Goal: Task Accomplishment & Management: Manage account settings

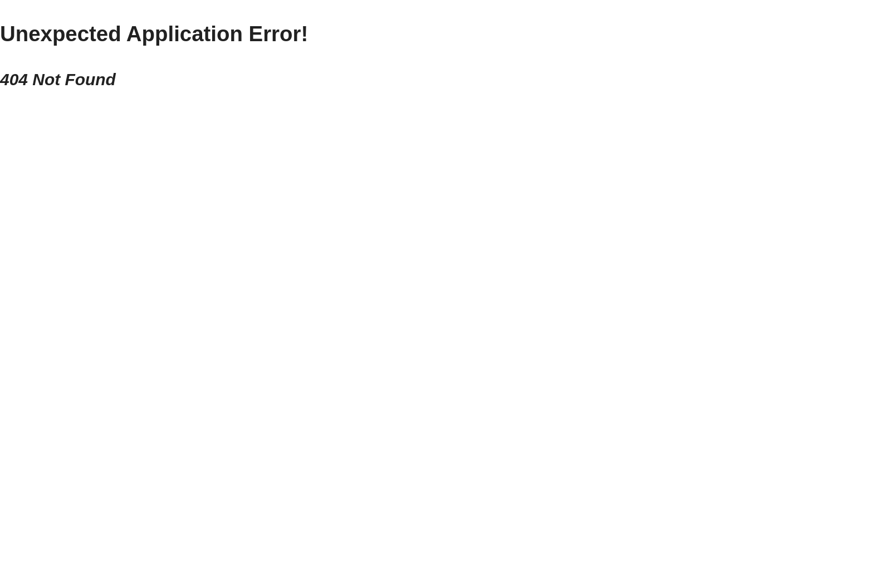
click at [187, 109] on html "Unexpected Application Error! 404 Not Found" at bounding box center [445, 54] width 891 height 109
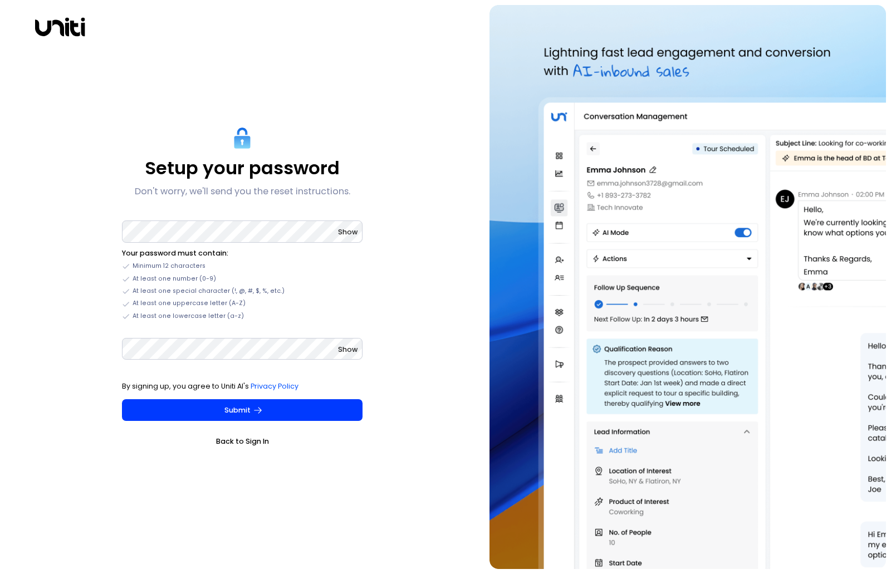
click at [237, 446] on link "Back to Sign In" at bounding box center [242, 441] width 241 height 11
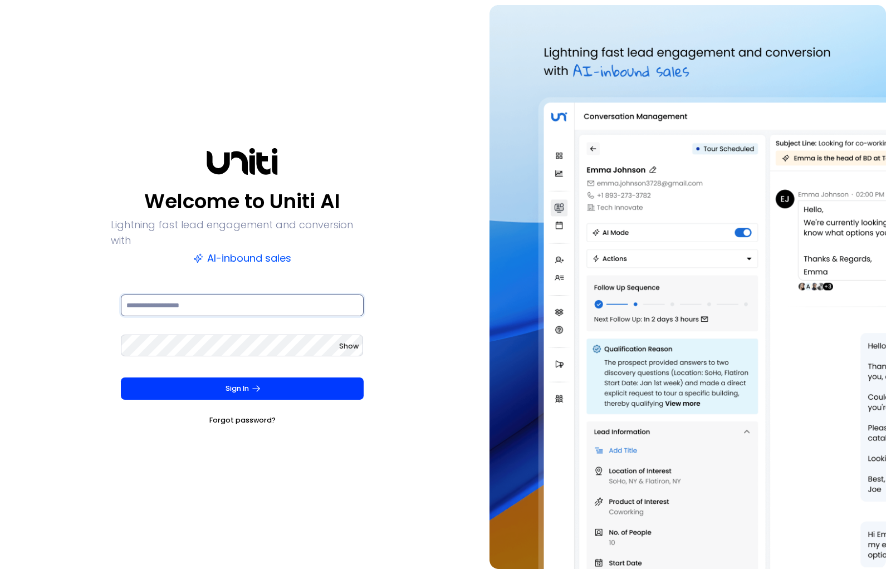
type input "**********"
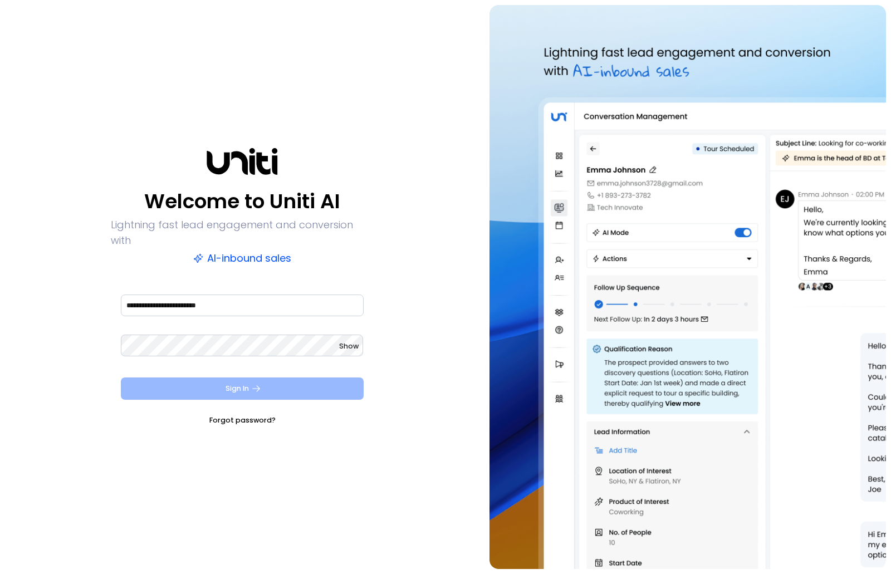
click at [252, 384] on icon "submit" at bounding box center [256, 389] width 10 height 10
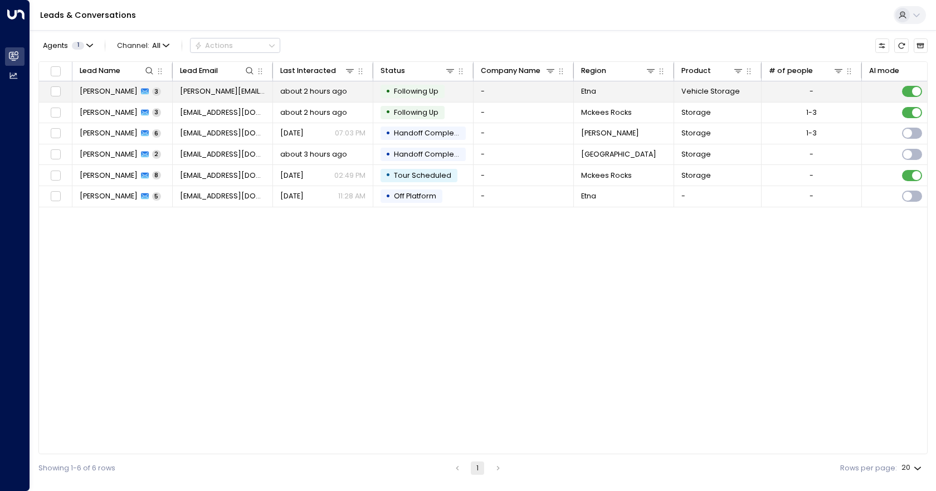
click at [513, 93] on td "-" at bounding box center [524, 91] width 100 height 21
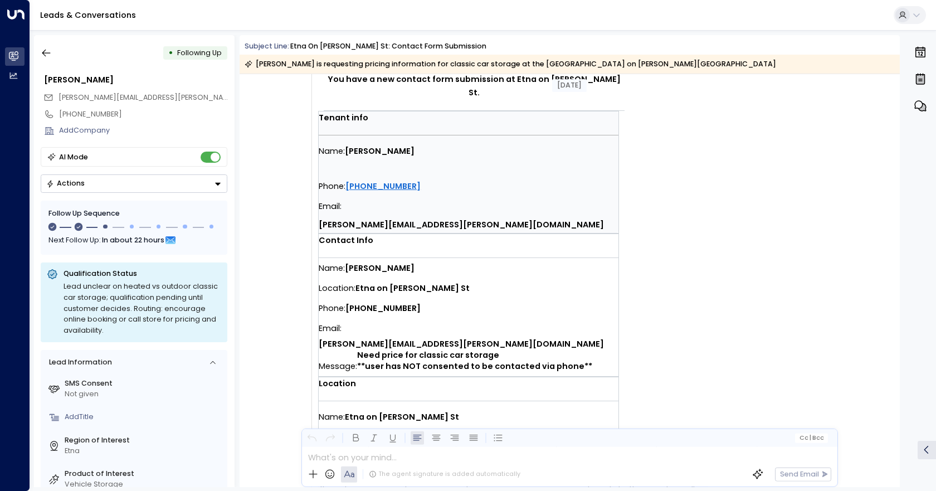
scroll to position [199, 0]
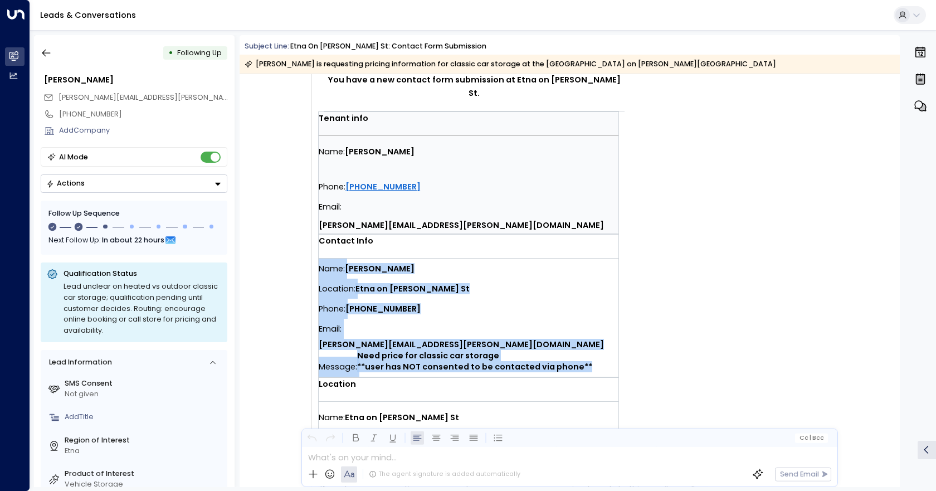
drag, startPoint x: 592, startPoint y: 325, endPoint x: 469, endPoint y: 220, distance: 162.0
click at [469, 235] on td "Contact Info Name: David Ondek Location: Etna on Butler St Phone: 412-401-4204 …" at bounding box center [469, 306] width 300 height 142
copy td "Name: David Ondek Location: Etna on Butler St Phone: 412-401-4204 Email: dave.o…"
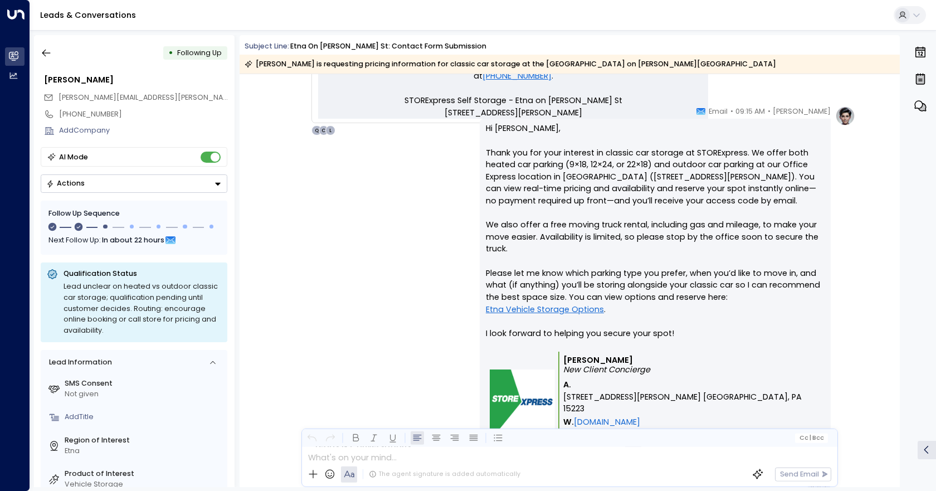
scroll to position [645, 0]
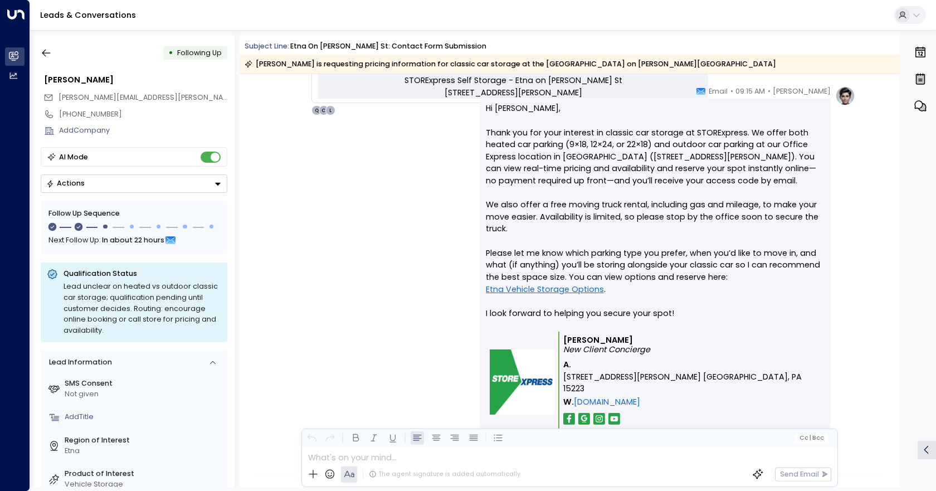
click at [533, 289] on link "Etna Vehicle Storage Options" at bounding box center [545, 290] width 118 height 12
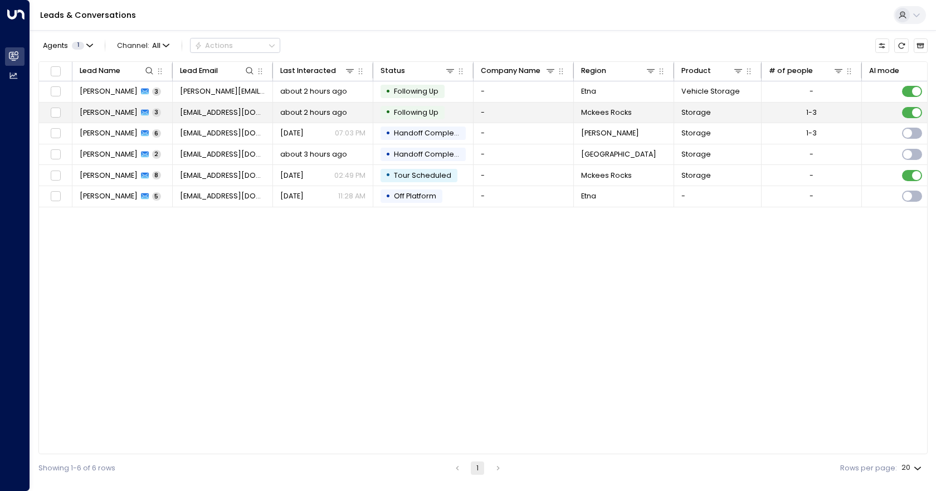
click at [866, 118] on td at bounding box center [912, 113] width 100 height 21
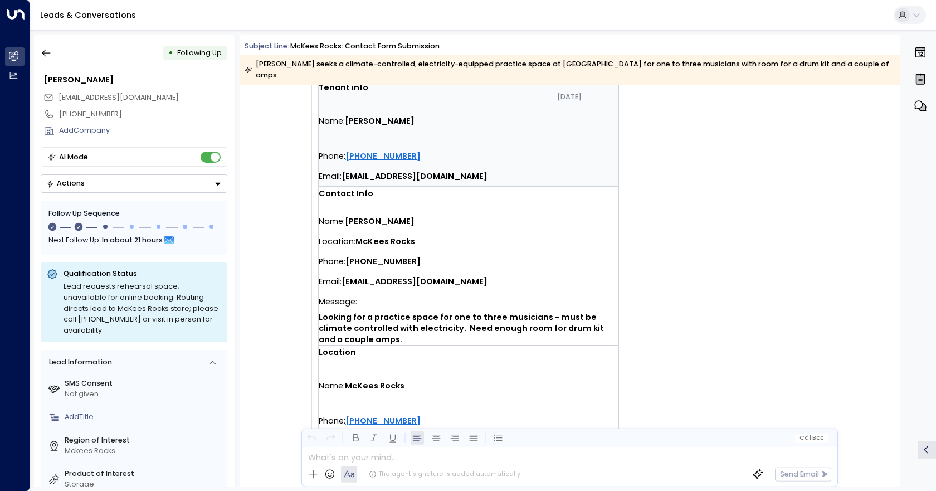
scroll to position [223, 0]
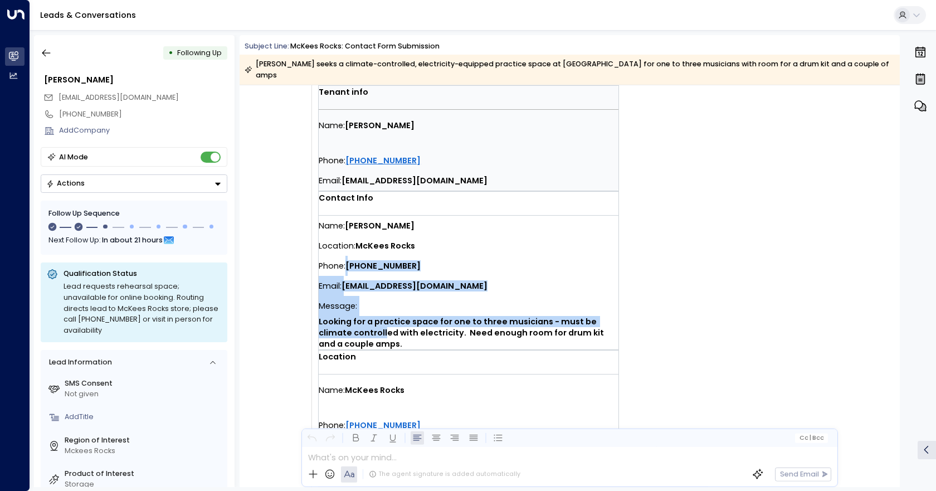
drag, startPoint x: 351, startPoint y: 327, endPoint x: 344, endPoint y: 253, distance: 74.5
click at [344, 253] on div "Name: [PERSON_NAME] Location: McKees Rocks Phone: [PHONE_NUMBER] Email: [EMAIL_…" at bounding box center [469, 283] width 300 height 134
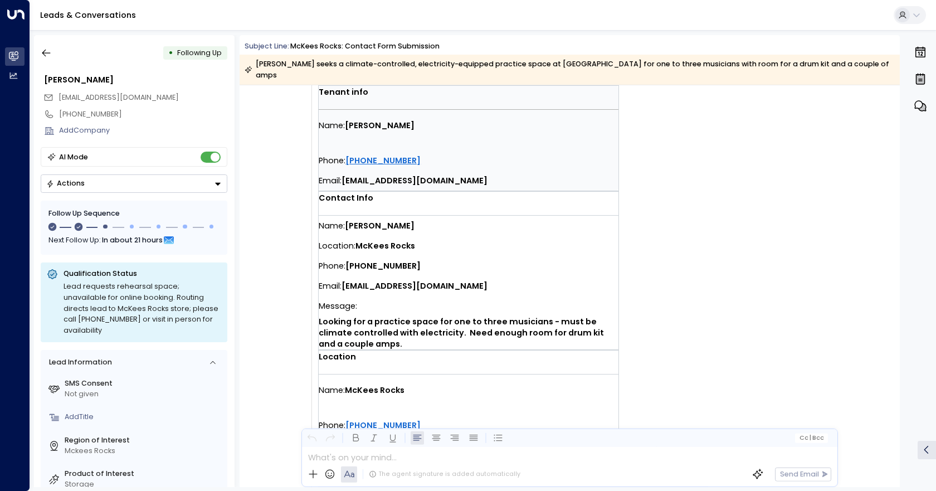
click at [370, 318] on strong "Looking for a practice space for one to three musicians - must be climate contr…" at bounding box center [462, 332] width 287 height 33
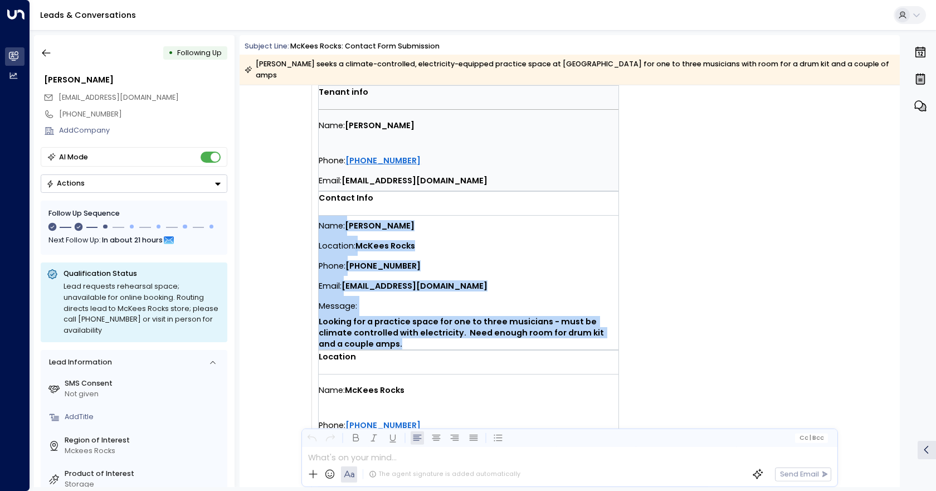
drag, startPoint x: 358, startPoint y: 330, endPoint x: 320, endPoint y: 215, distance: 122.1
click at [320, 216] on div "Name: Marilee Smith Location: McKees Rocks Phone: (724) 255-3956 Email: marilee…" at bounding box center [469, 283] width 300 height 134
copy div "Name: Marilee Smith Location: McKees Rocks Phone: (724) 255-3956 Email: marilee…"
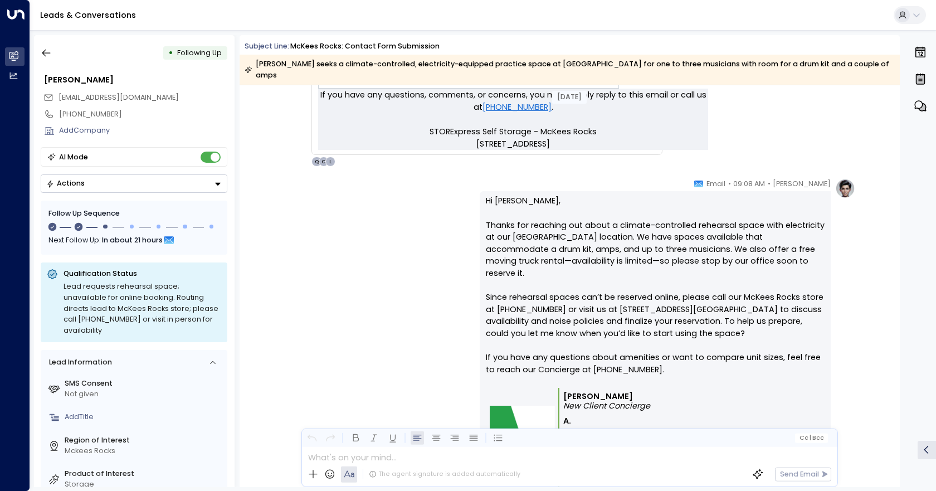
scroll to position [613, 0]
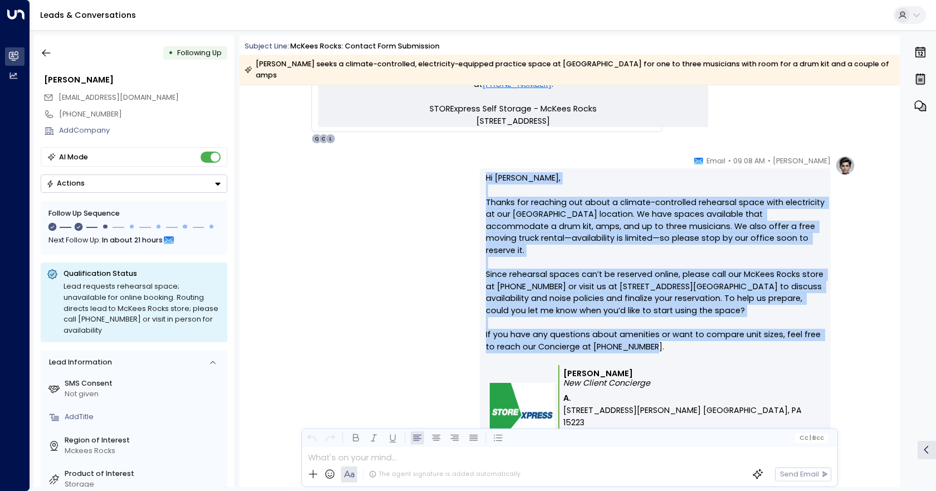
drag, startPoint x: 652, startPoint y: 327, endPoint x: 481, endPoint y: 170, distance: 231.8
click at [481, 170] on div "Hi Marilee, Thanks for reaching out about a climate-controlled rehearsal space …" at bounding box center [655, 330] width 351 height 324
copy p "Hi Marilee, Thanks for reaching out about a climate-controlled rehearsal space …"
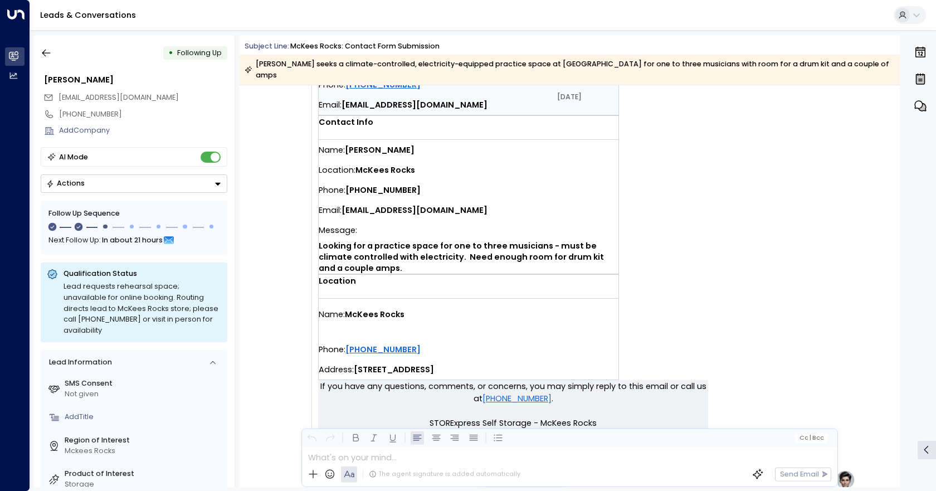
scroll to position [279, 0]
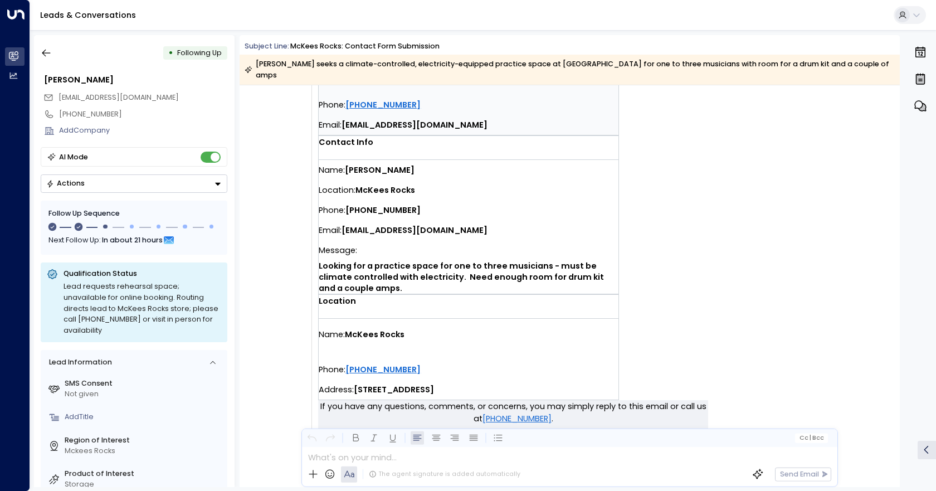
click at [212, 183] on button "Actions" at bounding box center [134, 183] width 187 height 18
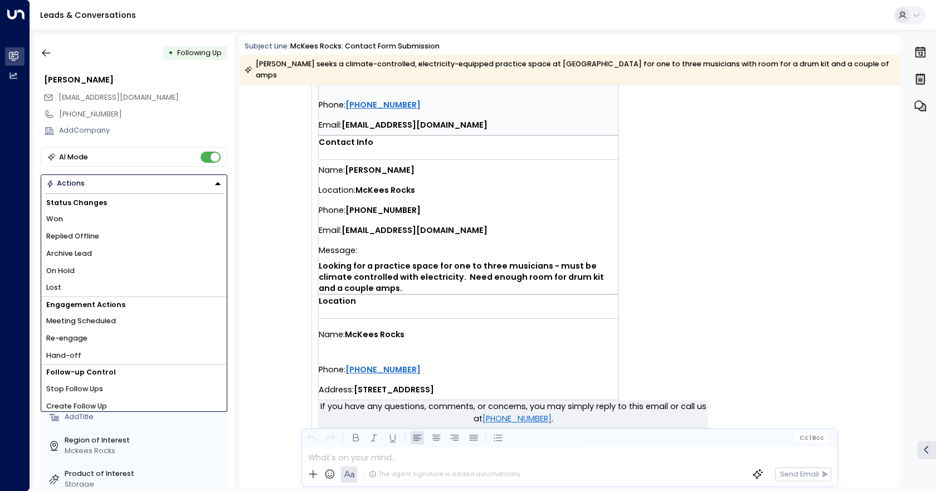
click at [212, 183] on button "Actions" at bounding box center [134, 183] width 187 height 18
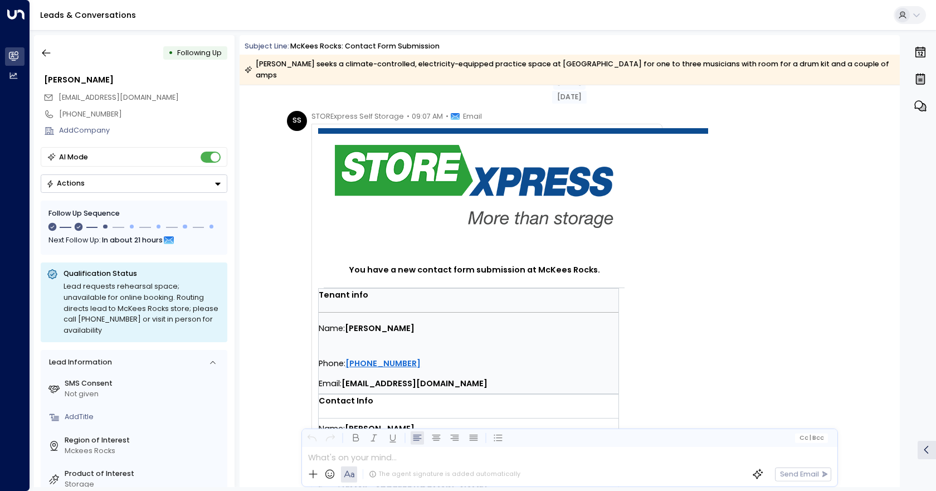
scroll to position [0, 0]
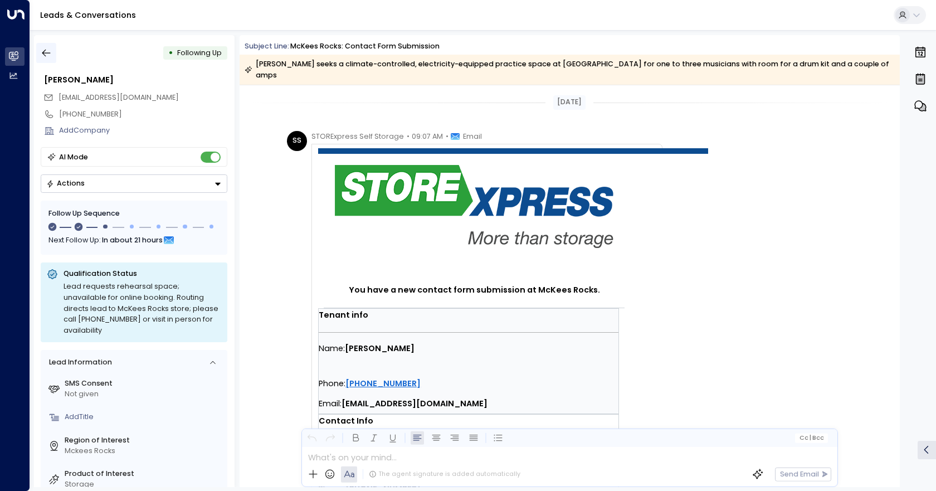
click at [42, 48] on icon "button" at bounding box center [46, 52] width 11 height 11
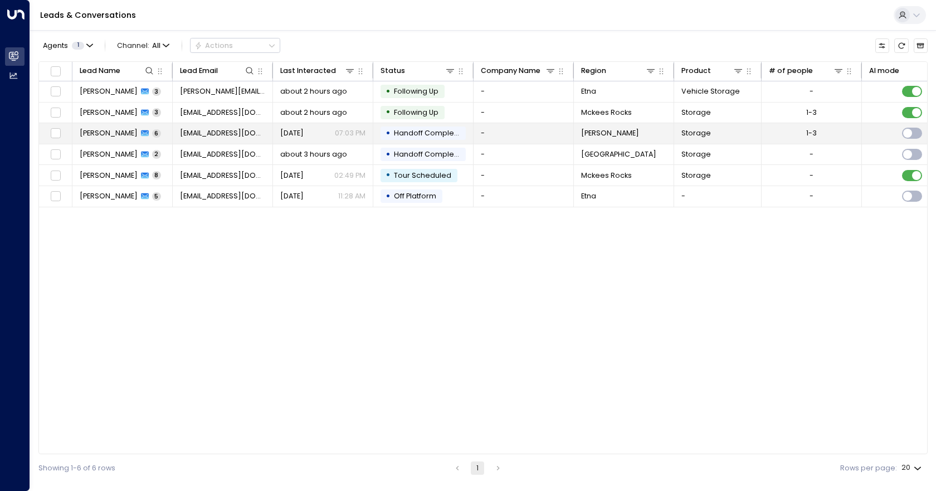
click at [827, 132] on td "1-3" at bounding box center [812, 133] width 100 height 21
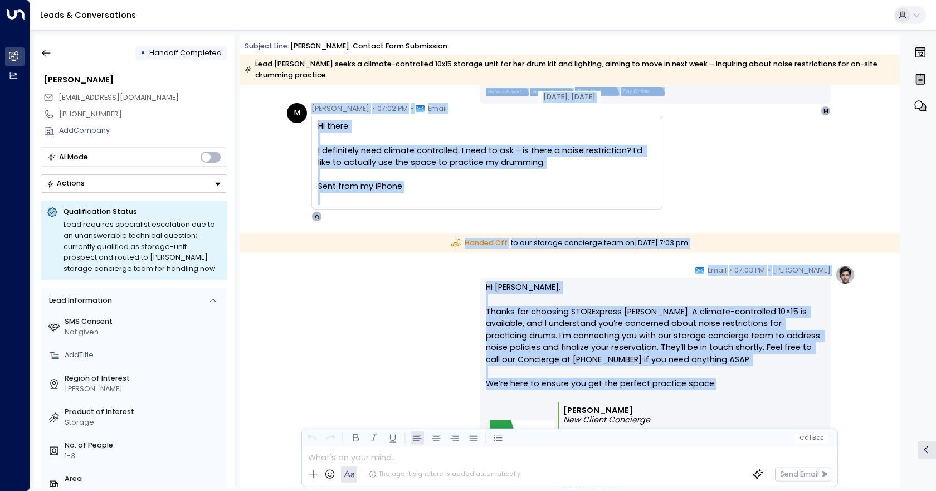
scroll to position [1452, 0]
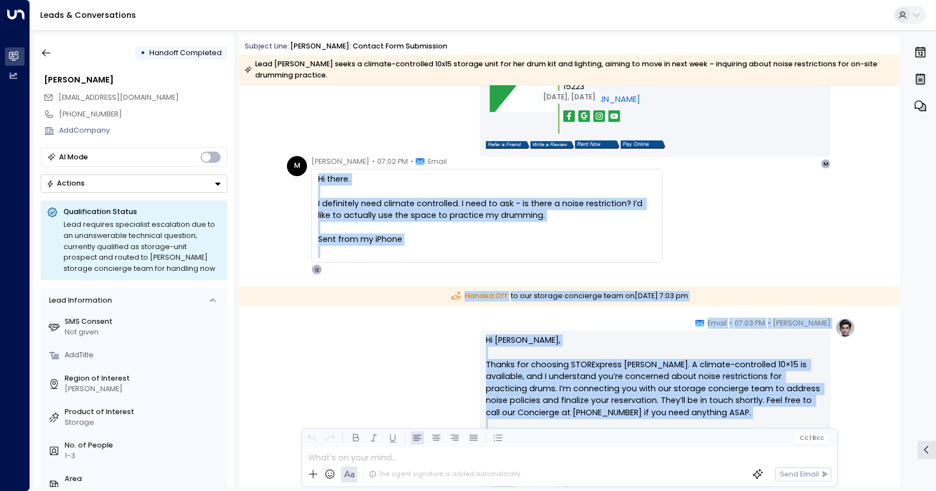
drag, startPoint x: 720, startPoint y: 227, endPoint x: 309, endPoint y: 179, distance: 414.0
copy div "Hi there. I definitely need climate controlled. I need to ask - is there a nois…"
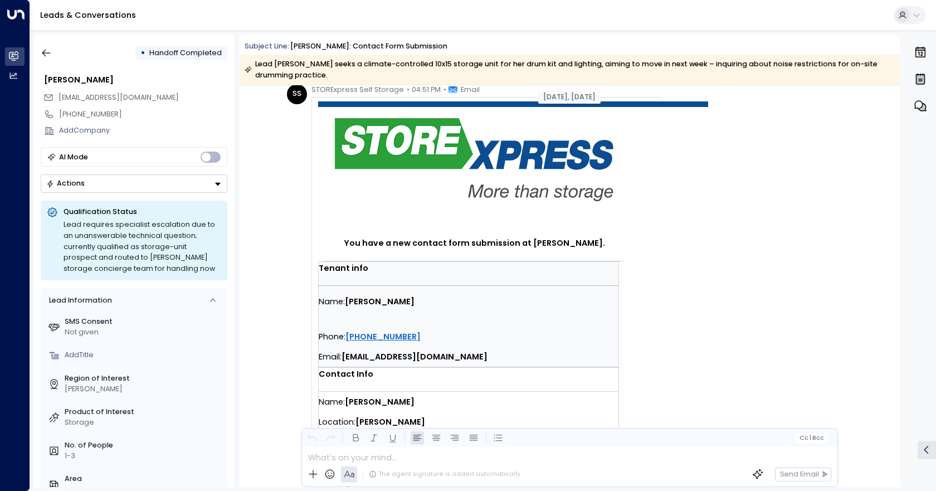
scroll to position [0, 0]
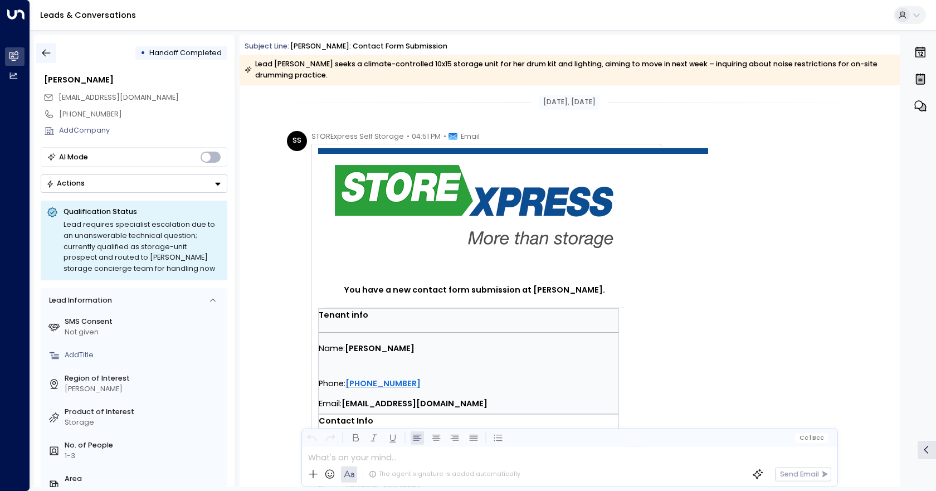
click at [46, 48] on icon "button" at bounding box center [46, 52] width 11 height 11
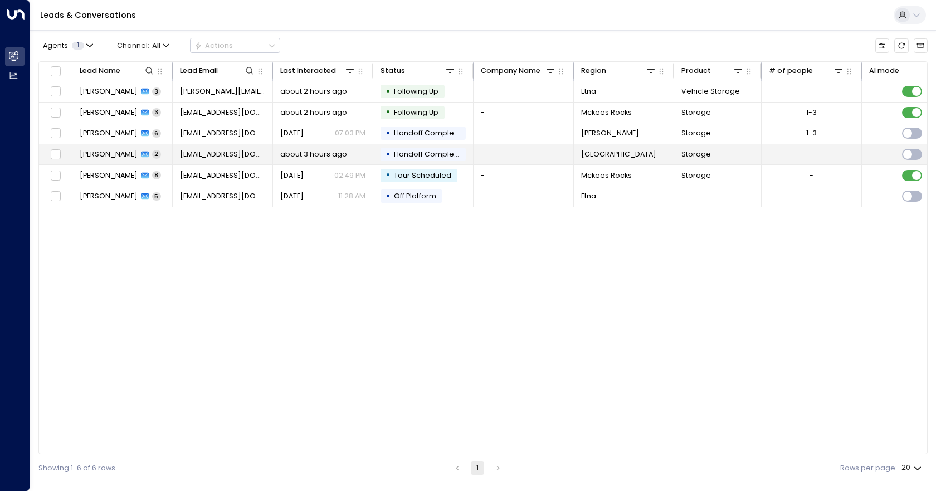
click at [654, 154] on td "Murrysville" at bounding box center [624, 154] width 100 height 21
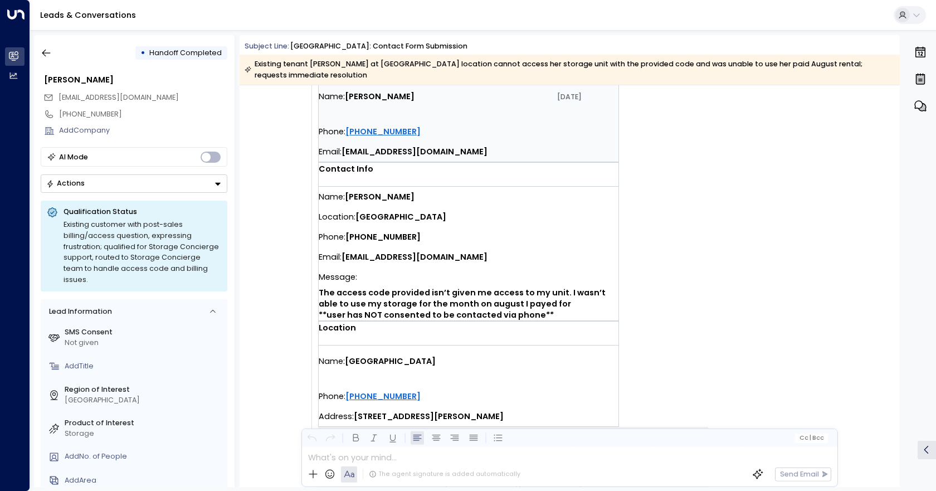
scroll to position [257, 0]
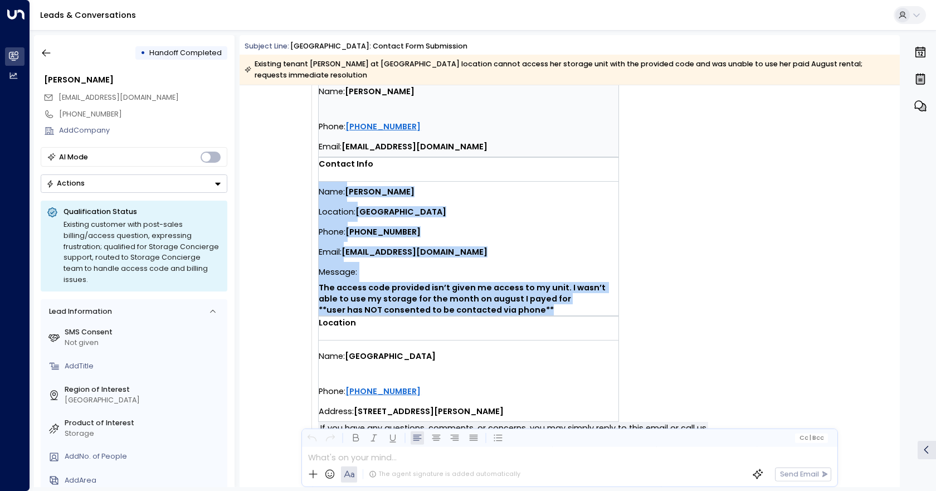
drag, startPoint x: 566, startPoint y: 307, endPoint x: 318, endPoint y: 183, distance: 277.6
click at [319, 183] on div "Name: Maria Kapitan Location: Murrysville Phone: (952) 529-0104 Email: mariakap…" at bounding box center [469, 249] width 300 height 134
copy div "Name: Maria Kapitan Location: Murrysville Phone: (952) 529-0104 Email: mariakap…"
click at [526, 240] on div "Phone: (952) 529-0104" at bounding box center [469, 232] width 300 height 20
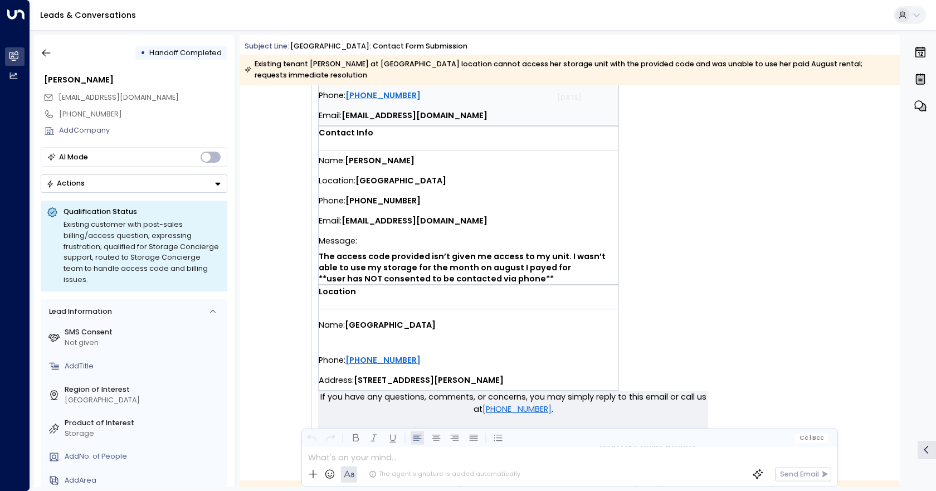
scroll to position [279, 0]
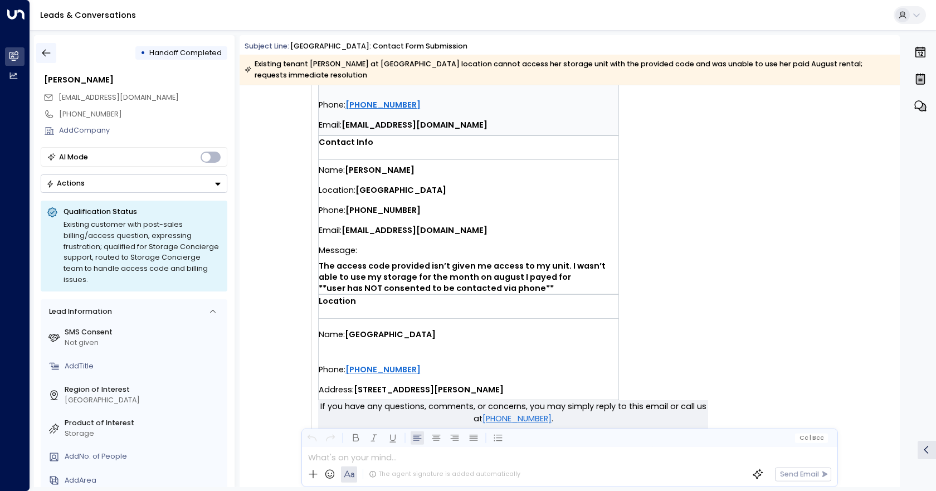
click at [40, 52] on button "button" at bounding box center [46, 53] width 20 height 20
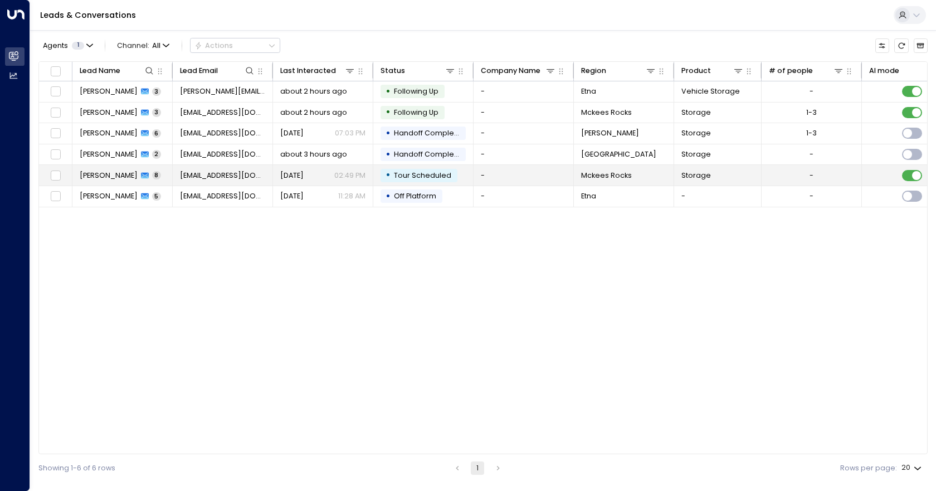
click at [519, 176] on td "-" at bounding box center [524, 175] width 100 height 21
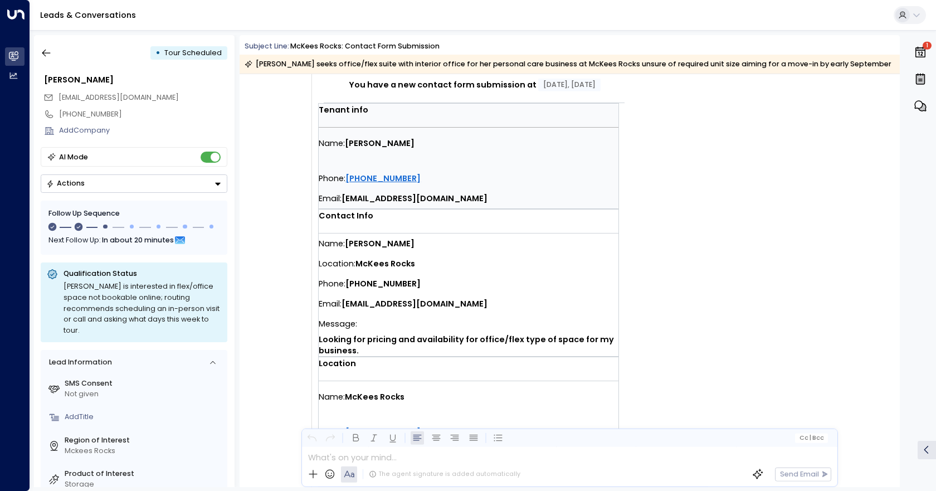
scroll to position [260, 0]
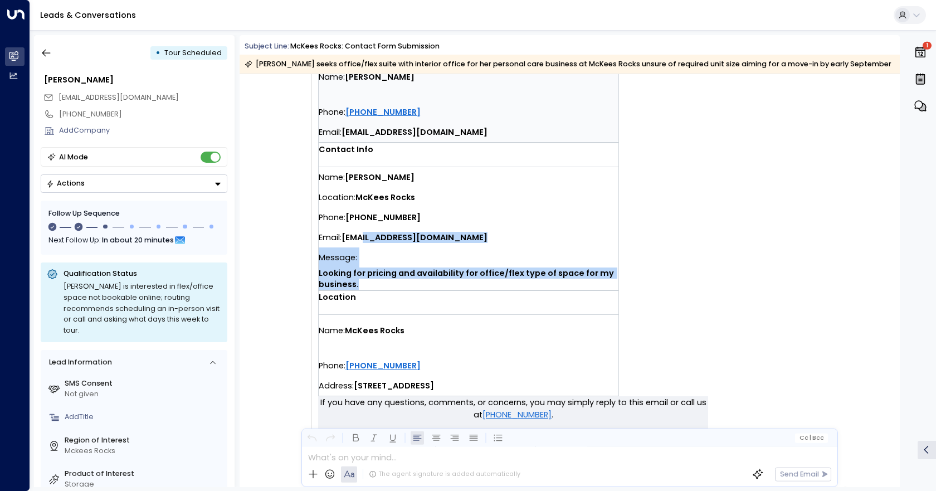
drag, startPoint x: 369, startPoint y: 281, endPoint x: 363, endPoint y: 242, distance: 38.9
click at [363, 242] on div "Name: Marie Walker Location: McKees Rocks Phone: (412) 566-7848 Email: reachmar…" at bounding box center [469, 228] width 300 height 123
click at [365, 281] on span "Looking for pricing and availability for office/flex type of space for my busin…" at bounding box center [469, 278] width 300 height 22
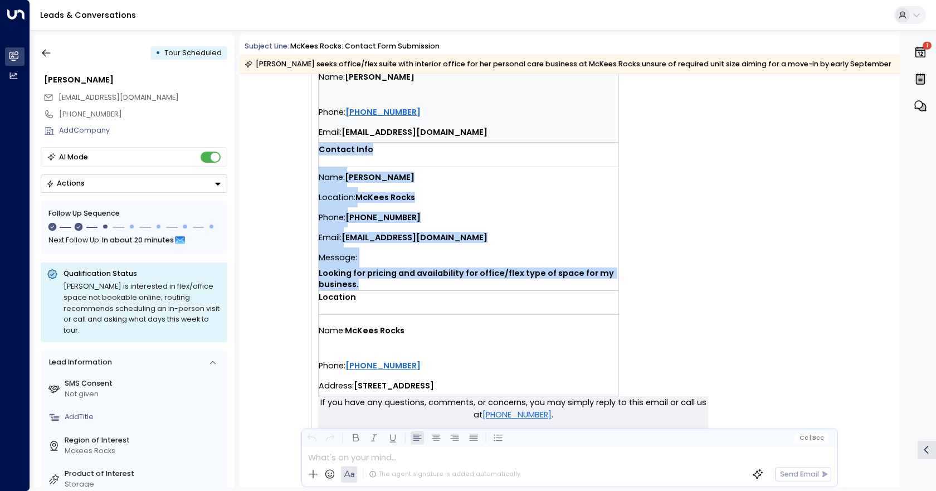
drag, startPoint x: 365, startPoint y: 286, endPoint x: 316, endPoint y: 172, distance: 124.3
click at [318, 172] on table "Contact Info Name: Marie Walker Location: McKees Rocks Phone: (412) 566-7848 Em…" at bounding box center [468, 217] width 301 height 148
copy td "Contact Info Name: Marie Walker Location: McKees Rocks Phone: (412) 566-7848 Em…"
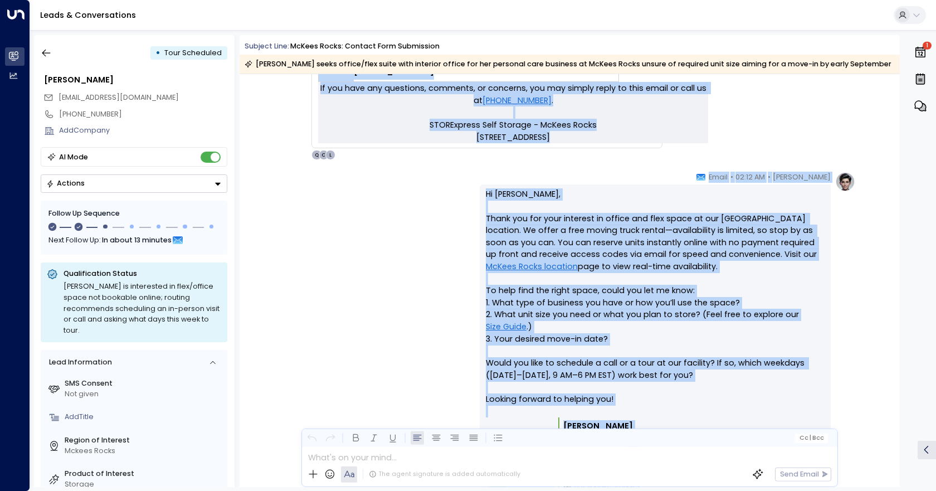
scroll to position [525, 0]
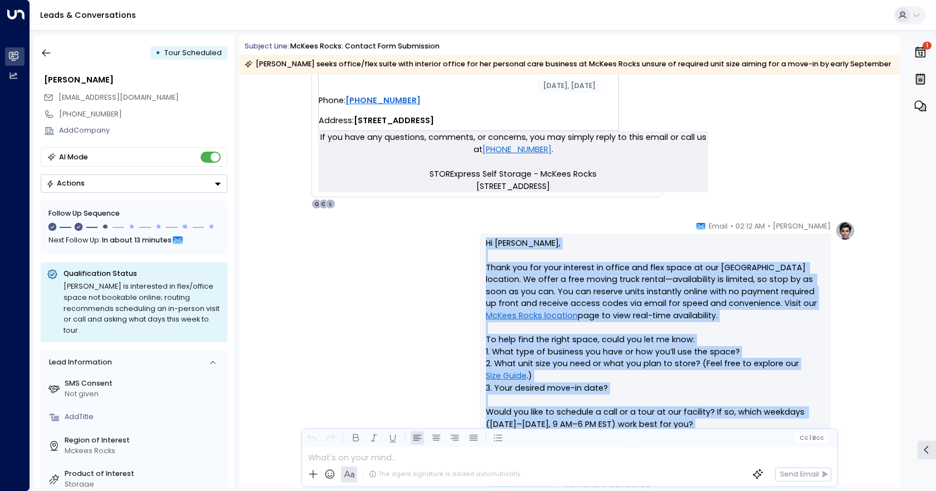
drag, startPoint x: 675, startPoint y: 354, endPoint x: 473, endPoint y: 238, distance: 232.9
click at [473, 238] on div "Quinn Ellis • 02:12 AM • Email Hi Marie, Thank you for your interest in office …" at bounding box center [570, 414] width 572 height 386
copy div "Hi Marie, Thank you for your interest in office and flex space at our McKees Ro…"
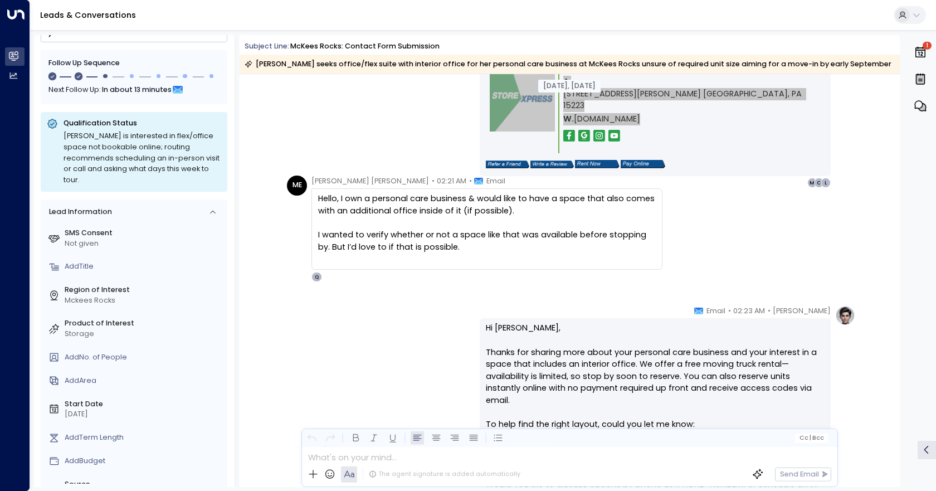
scroll to position [971, 0]
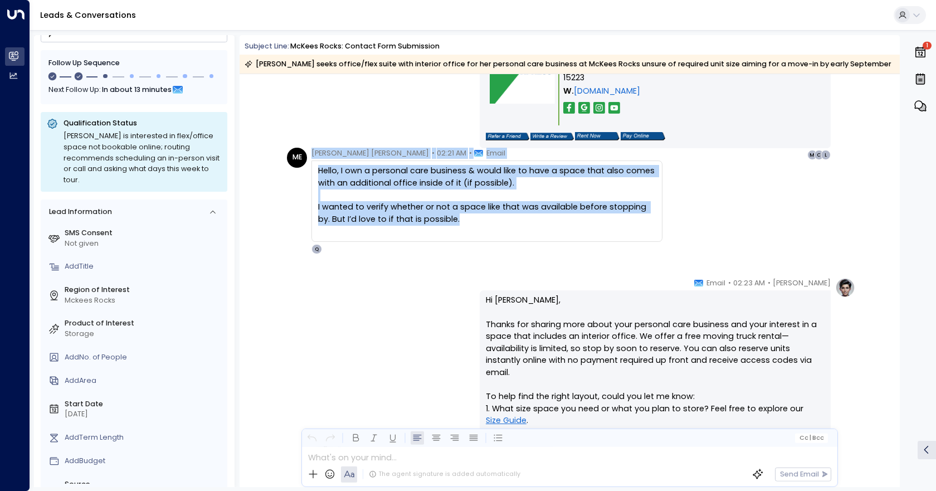
drag, startPoint x: 455, startPoint y: 231, endPoint x: 290, endPoint y: 174, distance: 174.4
click at [290, 174] on div "ME Marie Elizabeth • 02:21 AM • Email Hello, I own a personal care business & w…" at bounding box center [475, 201] width 376 height 106
copy div "Marie Elizabeth • 02:21 AM • Email Hello, I own a personal care business & woul…"
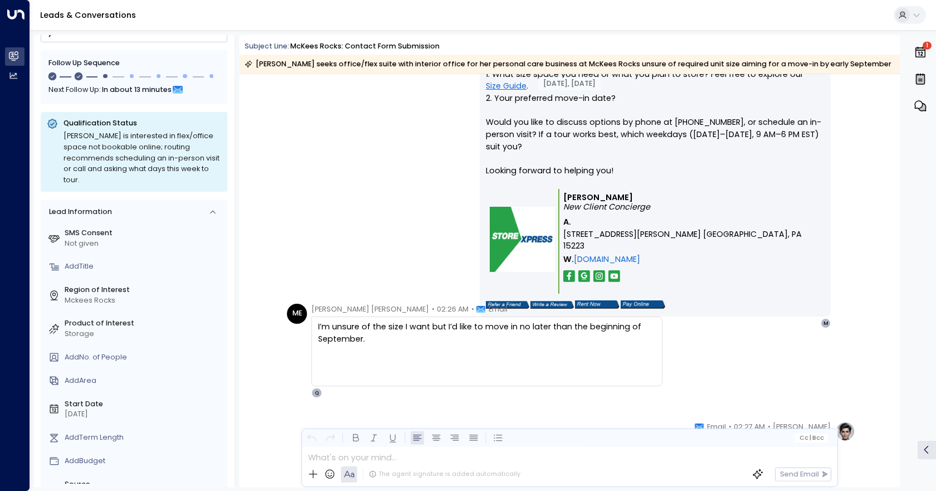
scroll to position [1361, 0]
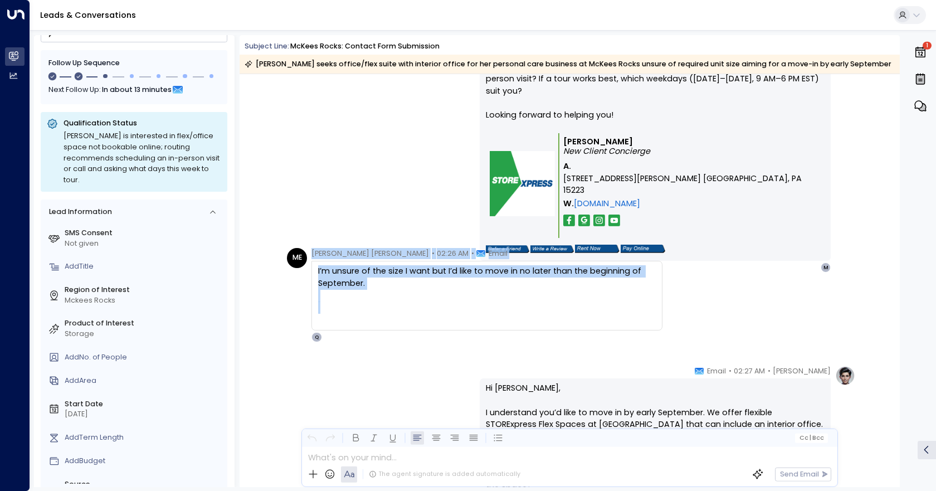
drag, startPoint x: 431, startPoint y: 324, endPoint x: 271, endPoint y: 254, distance: 174.6
click at [271, 254] on div "ME Marie Elizabeth • 02:26 AM • Email I’m unsure of the size I want but I’d lik…" at bounding box center [570, 295] width 660 height 95
copy div "Marie Elizabeth • 02:26 AM • Email I’m unsure of the size I want but I’d like t…"
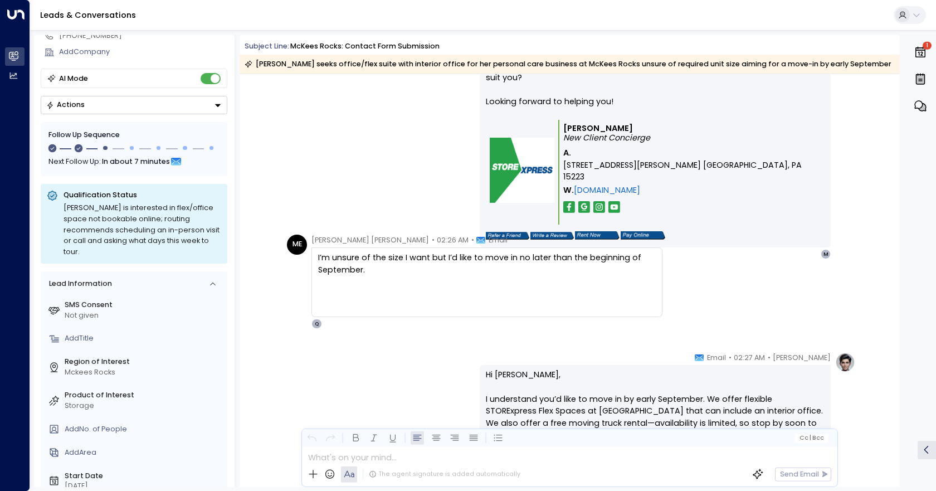
scroll to position [0, 0]
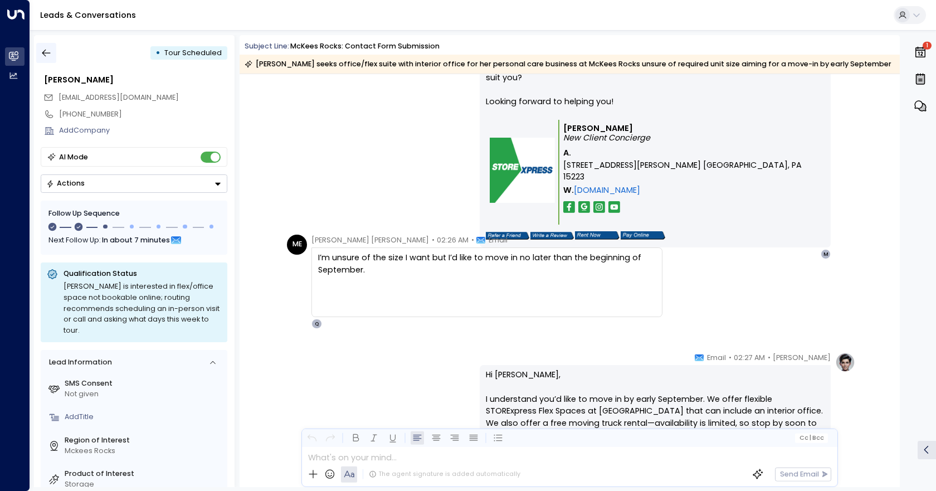
click at [50, 55] on icon "button" at bounding box center [46, 52] width 11 height 11
